Goal: Download file/media

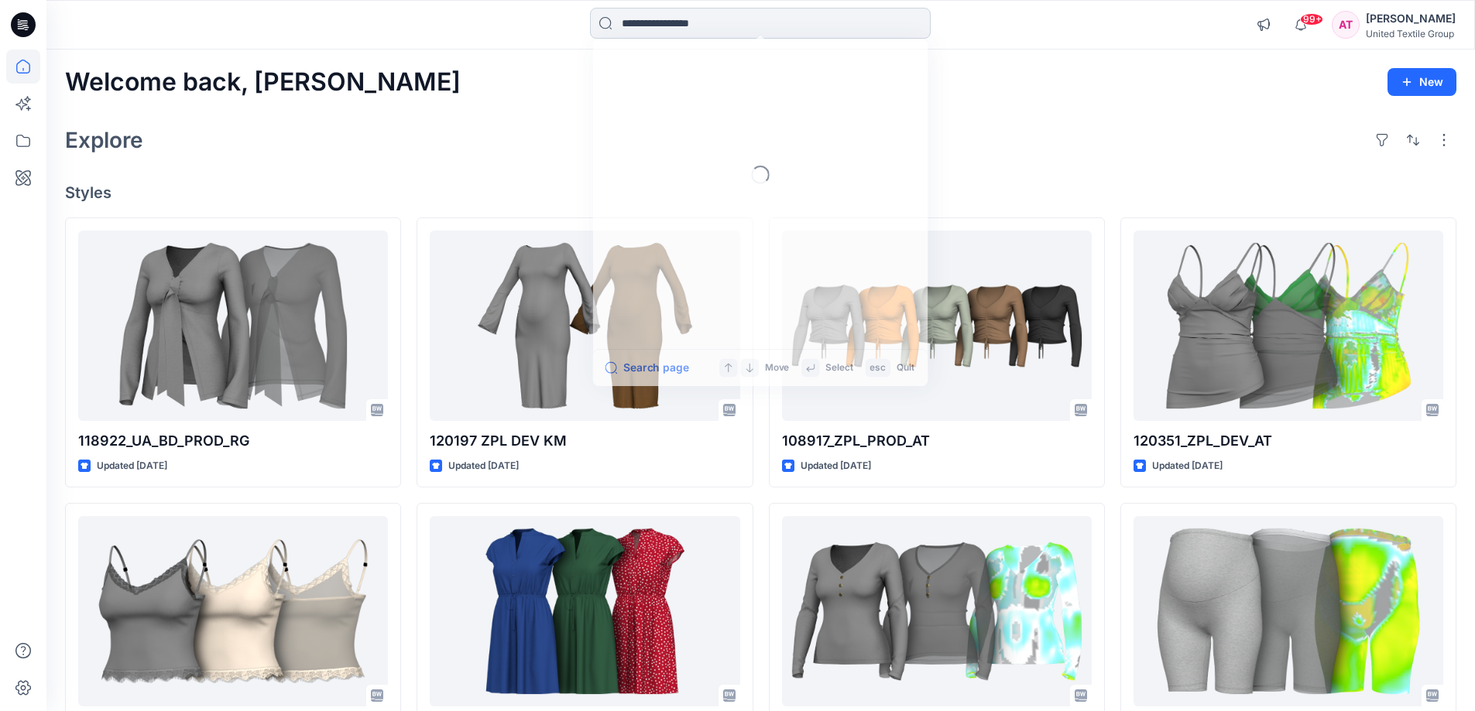
click at [725, 23] on input at bounding box center [760, 23] width 341 height 31
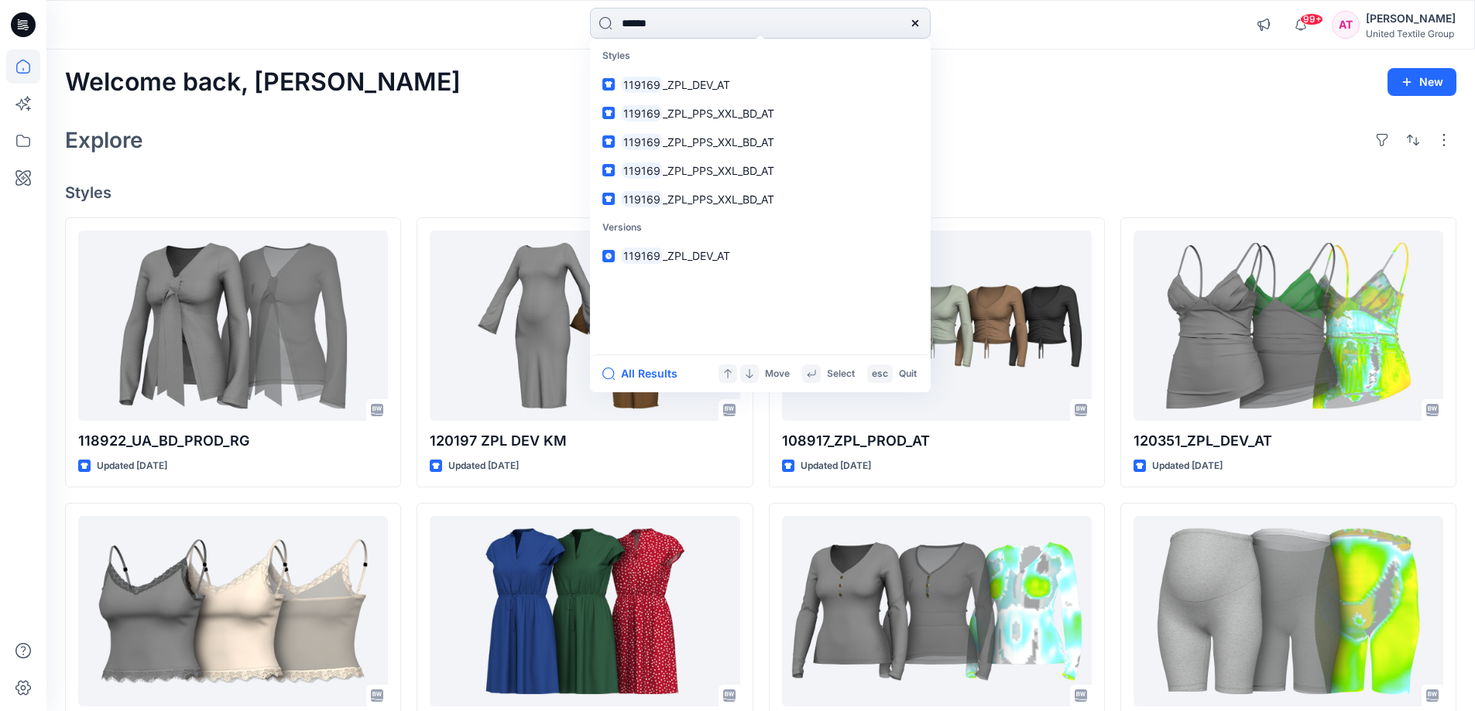
type input "******"
click at [692, 88] on span "_ZPL_DEV_AT" at bounding box center [696, 84] width 67 height 13
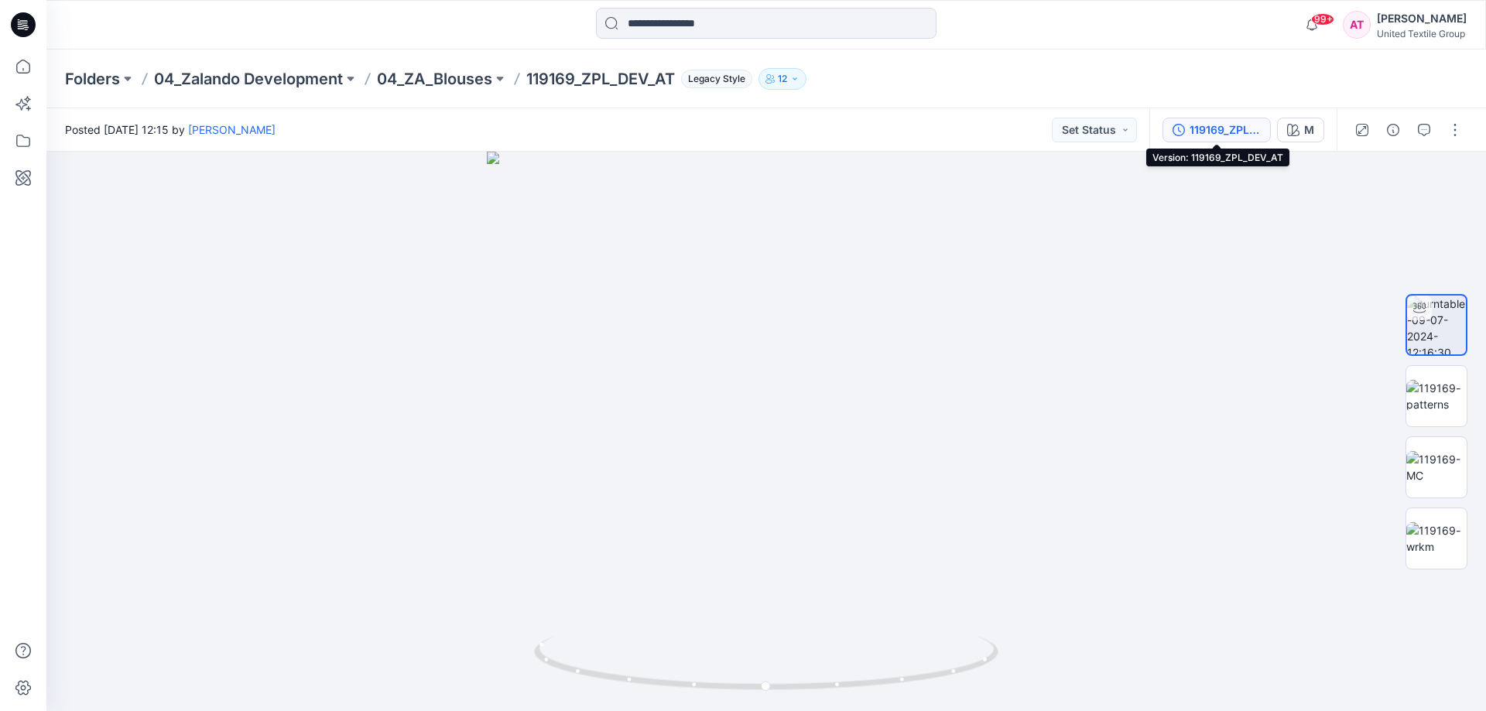
click at [1241, 130] on div "119169_ZPL_DEV_AT" at bounding box center [1225, 130] width 71 height 17
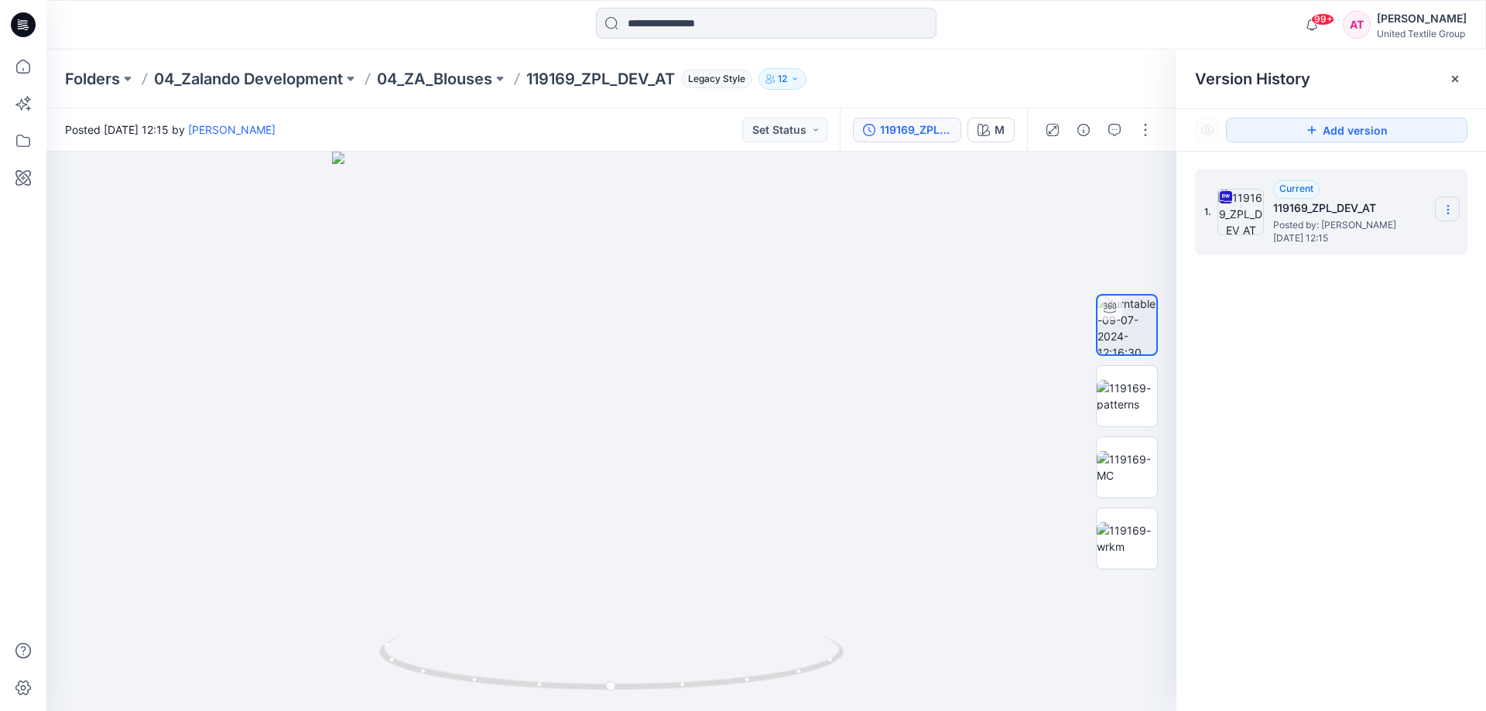
click at [1451, 203] on section at bounding box center [1447, 209] width 25 height 25
click at [1365, 243] on span "Download Source BW File" at bounding box center [1369, 240] width 129 height 19
